Goal: Task Accomplishment & Management: Manage account settings

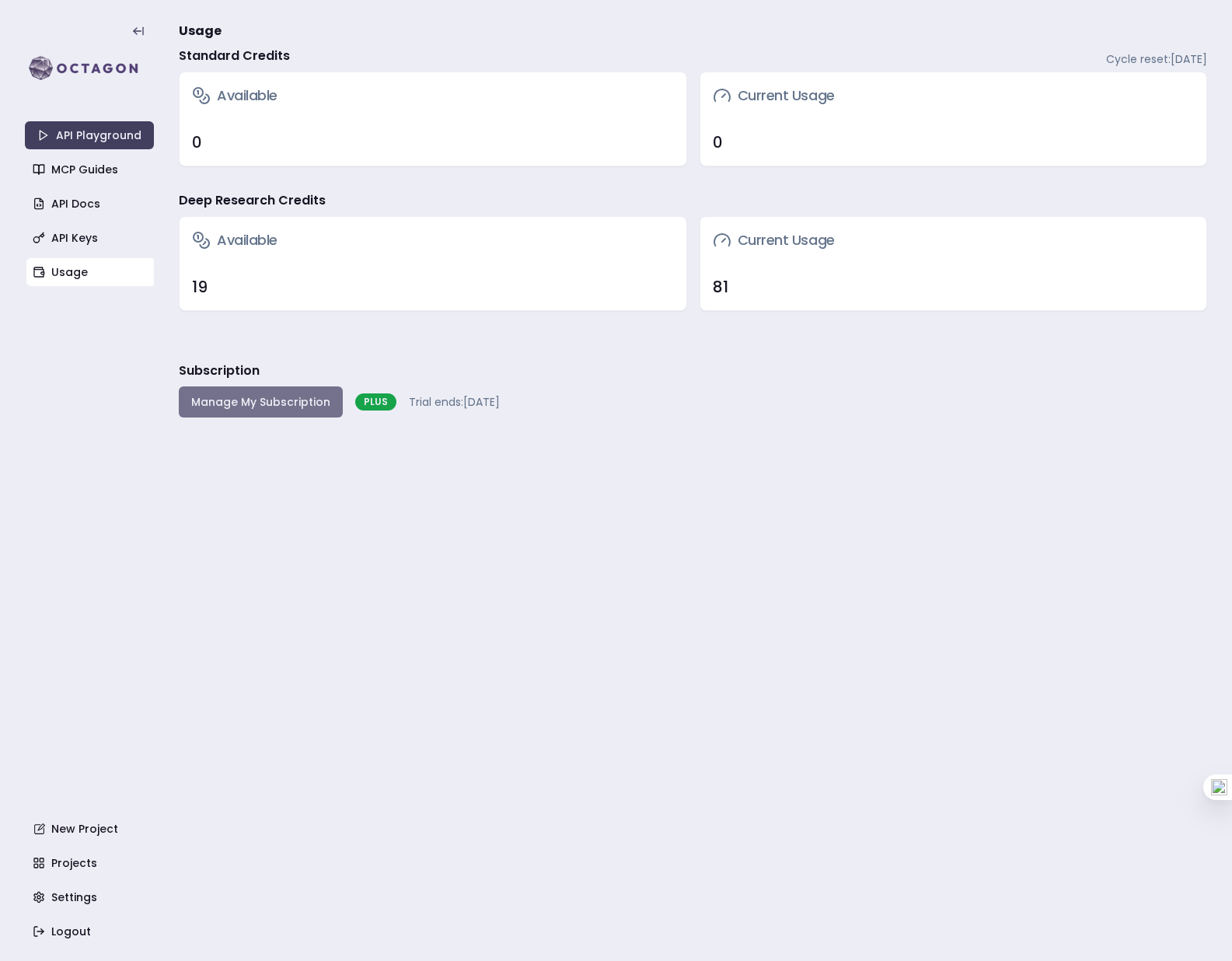
click at [257, 411] on button "Manage My Subscription" at bounding box center [261, 402] width 164 height 31
